Goal: Task Accomplishment & Management: Use online tool/utility

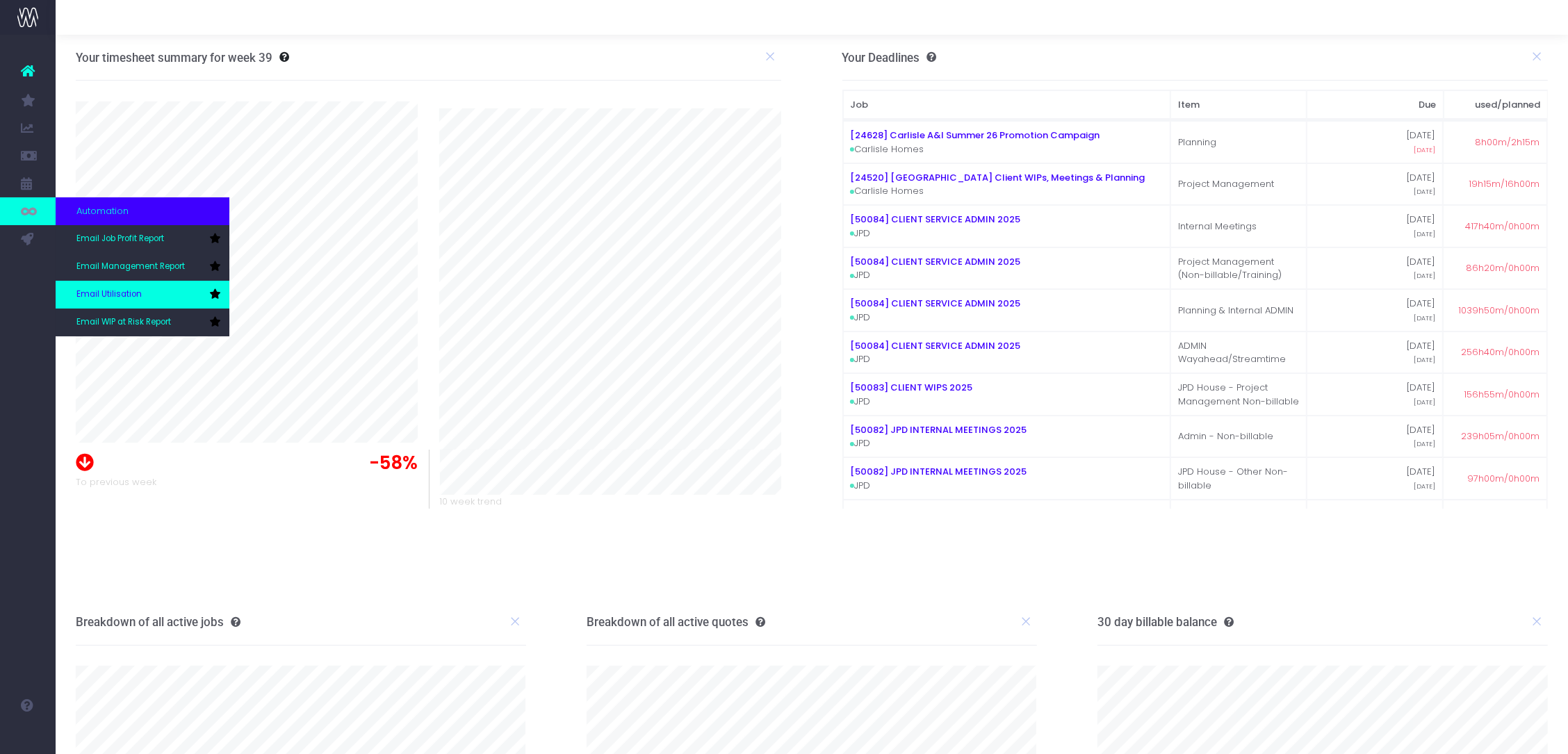
click at [100, 288] on span "Email Utilisation" at bounding box center [109, 295] width 66 height 13
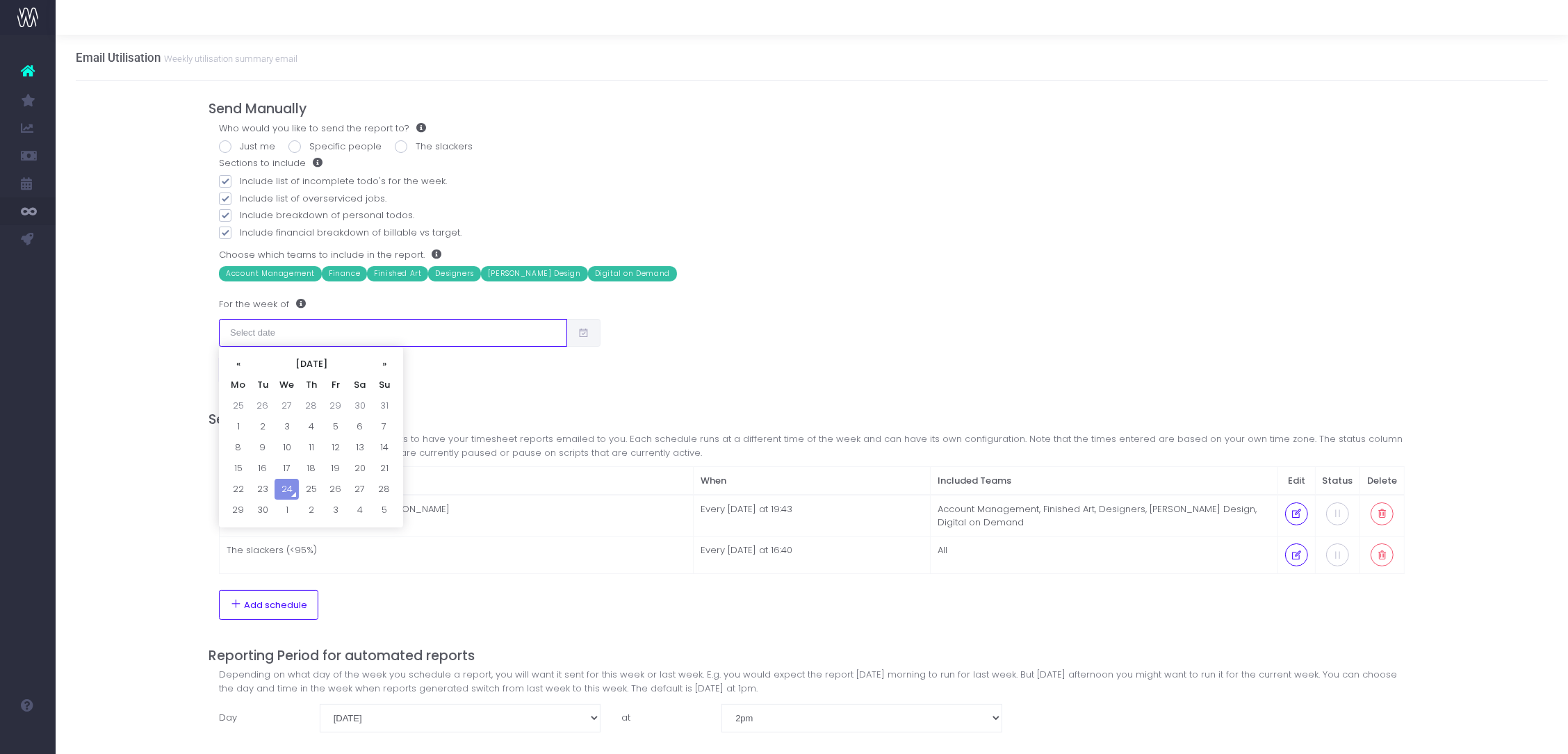
click at [506, 336] on input "text" at bounding box center [393, 333] width 348 height 27
click at [814, 350] on div "Who would you like to send the report to? Just me Specific people The slackers …" at bounding box center [812, 253] width 1207 height 263
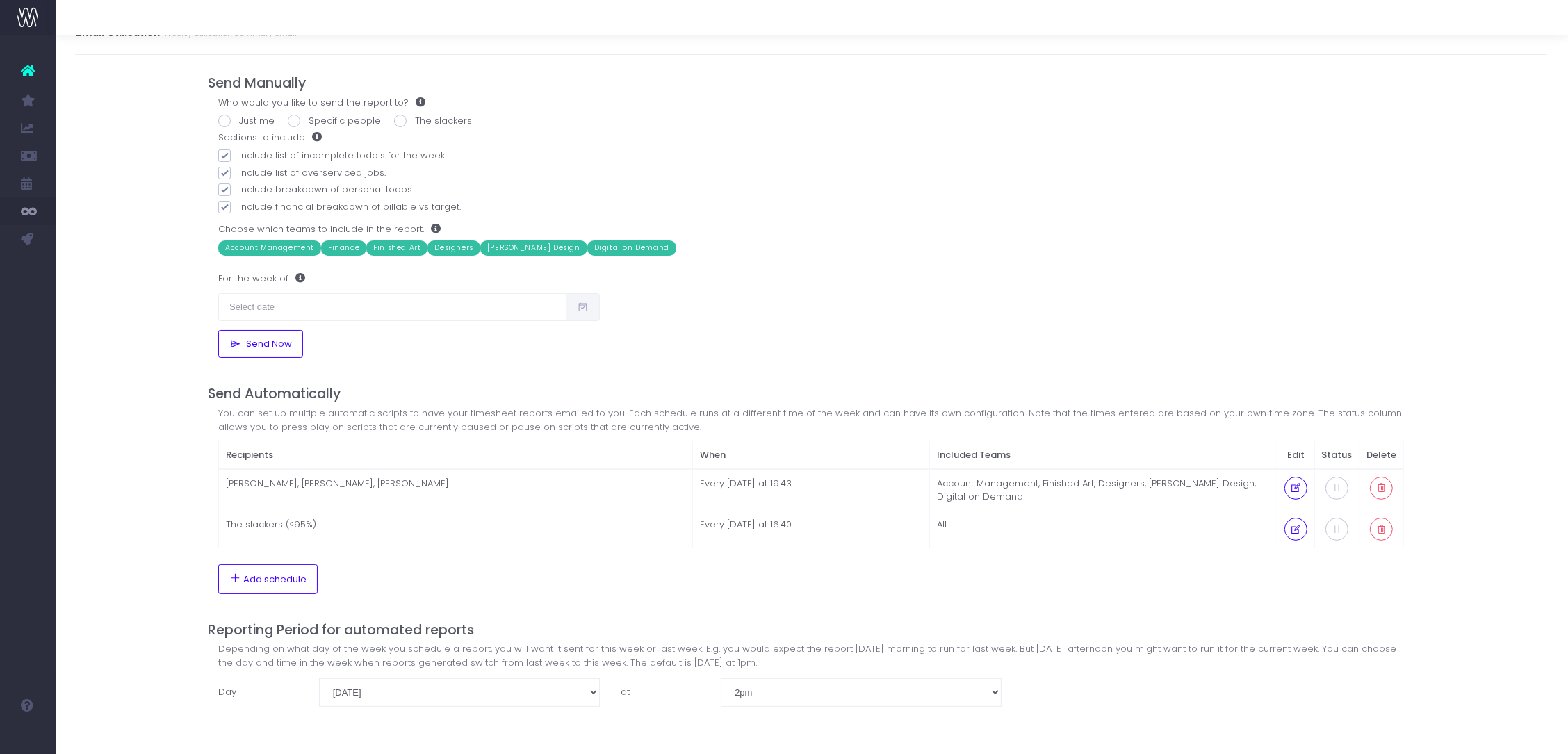
scroll to position [0, 1]
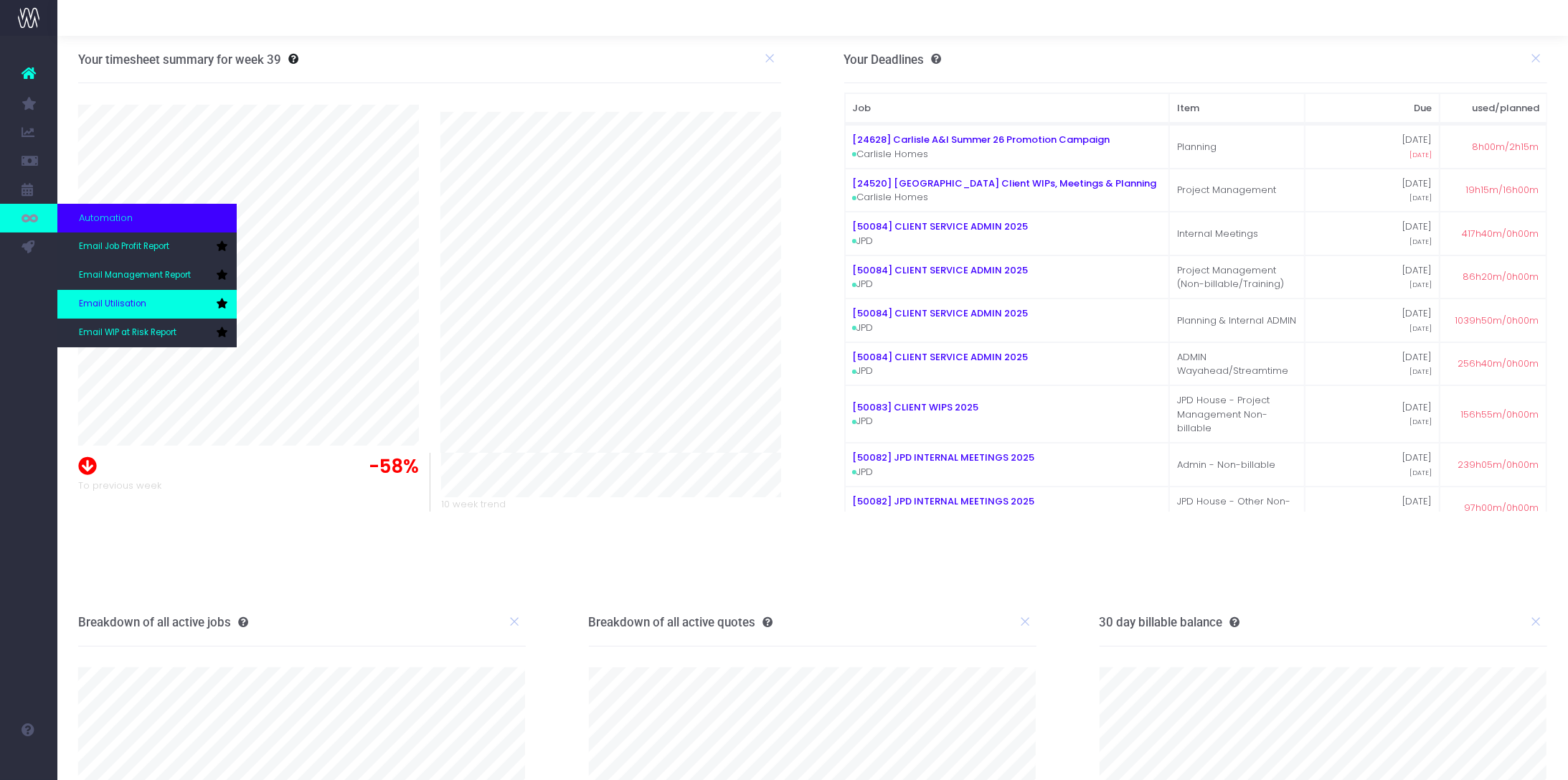
click at [84, 305] on span "Email Utilisation" at bounding box center [112, 304] width 68 height 13
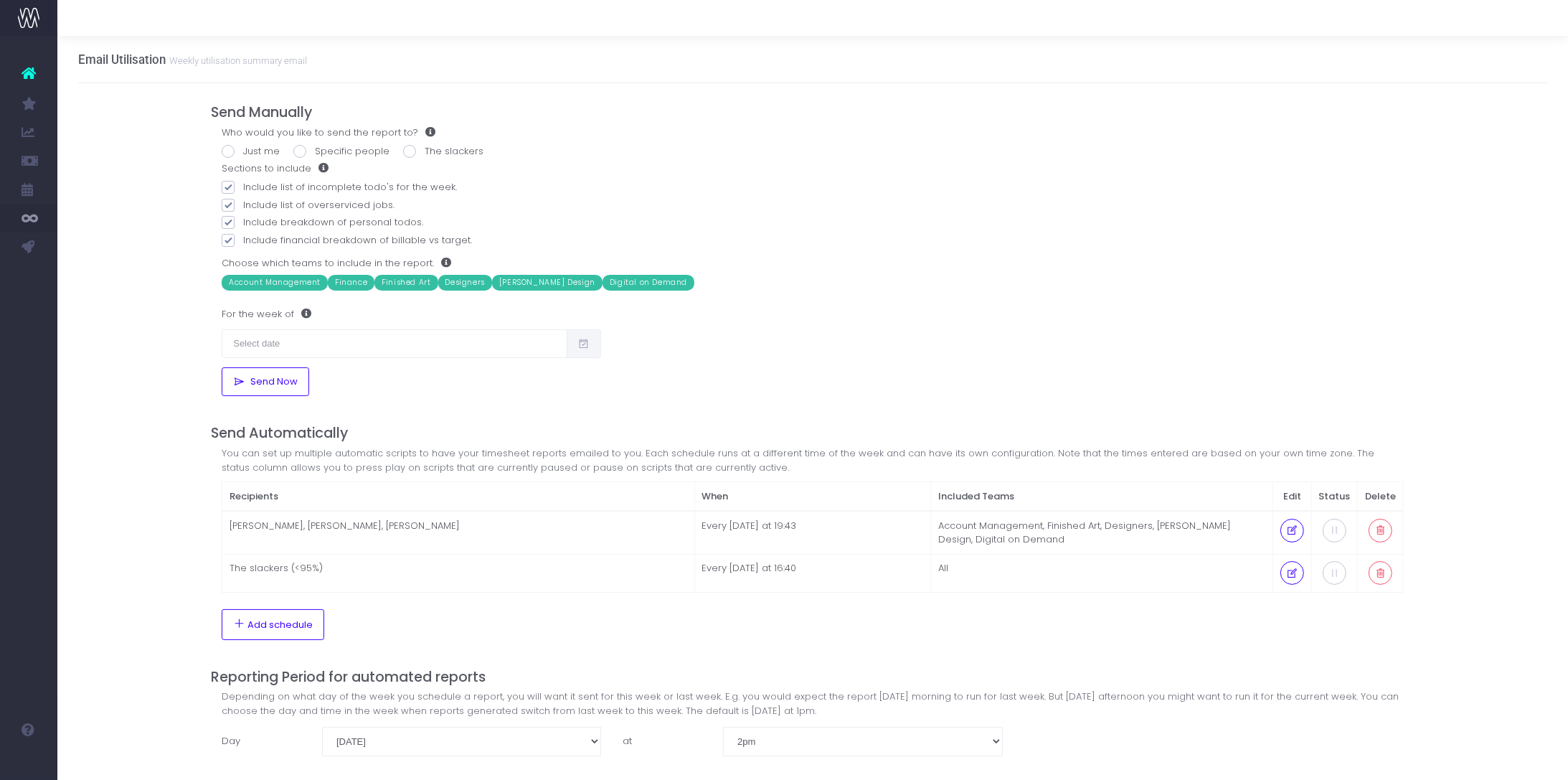
click at [226, 151] on span at bounding box center [228, 151] width 13 height 13
click at [243, 151] on input "Just me" at bounding box center [247, 148] width 9 height 9
radio input "true"
click at [303, 346] on input "text" at bounding box center [394, 343] width 345 height 28
click at [240, 485] on td "15" at bounding box center [242, 484] width 25 height 22
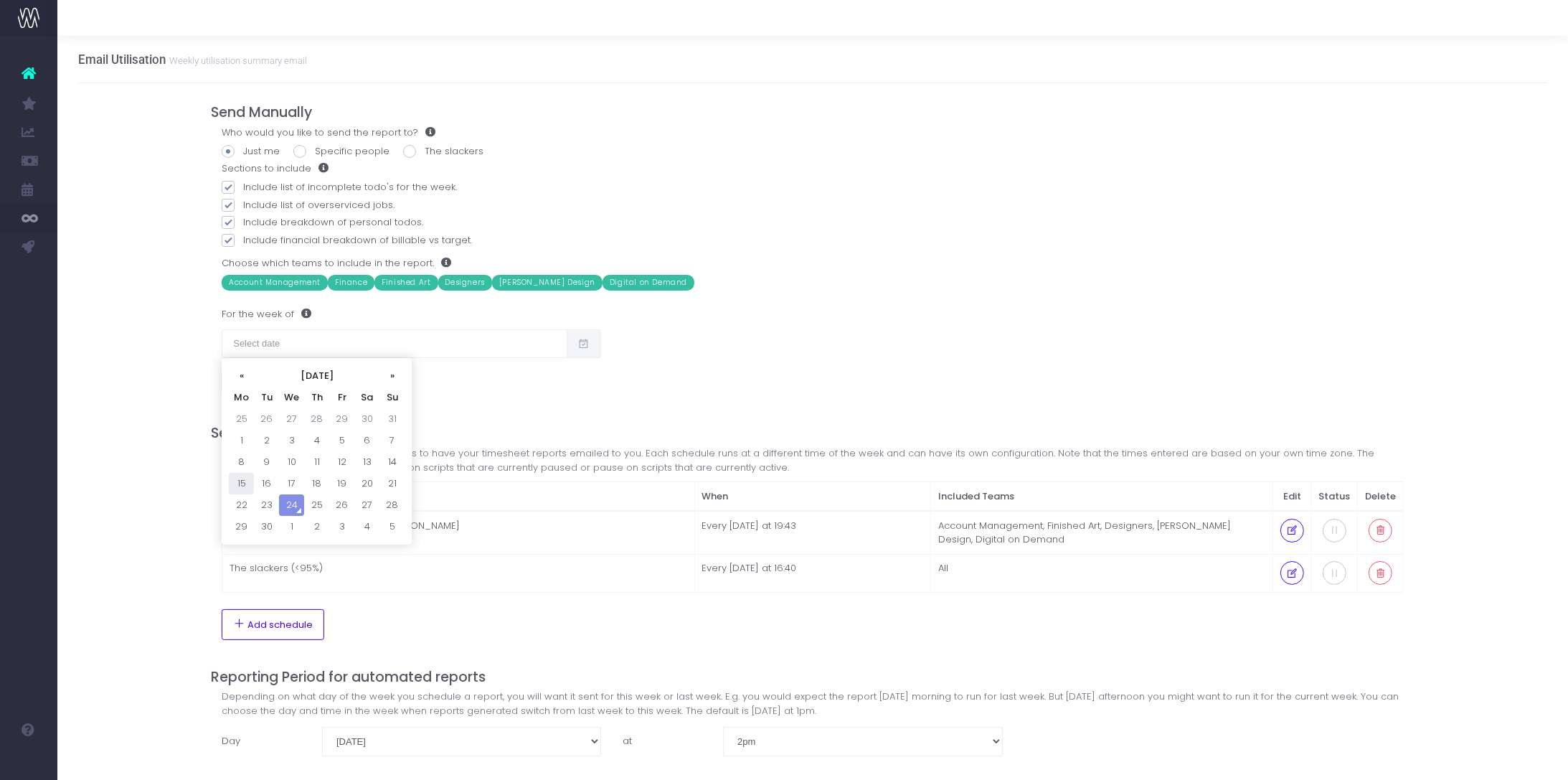
type input "[DATE]"
click at [274, 382] on span "Send Now" at bounding box center [271, 382] width 52 height 12
